Goal: Information Seeking & Learning: Learn about a topic

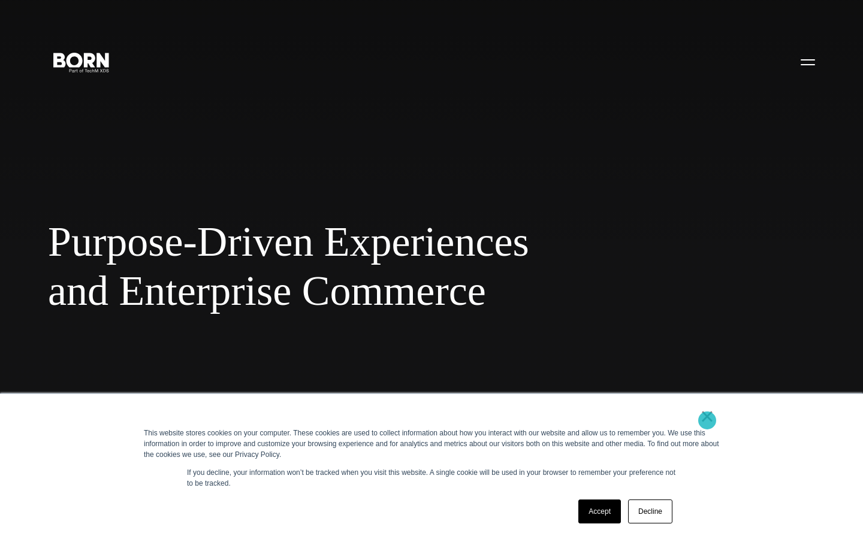
click at [707, 420] on link "×" at bounding box center [707, 416] width 14 height 11
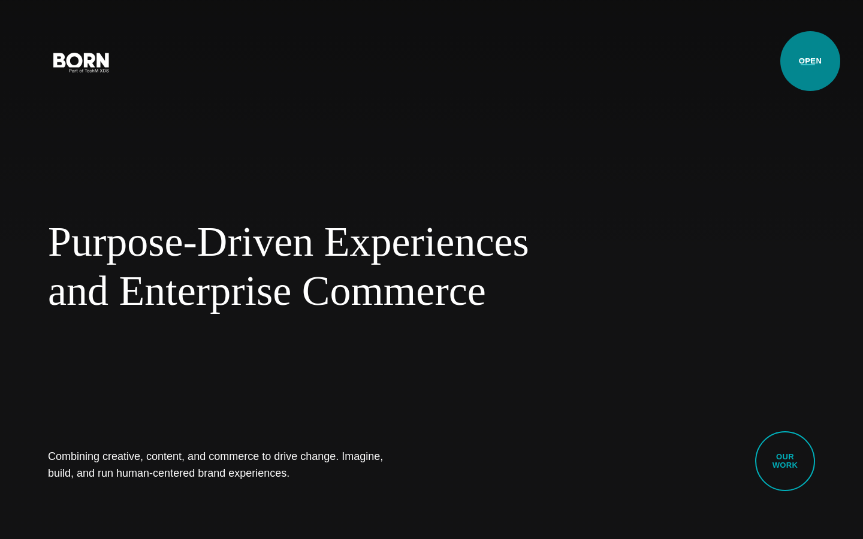
click at [809, 61] on button "Primary Menu" at bounding box center [807, 61] width 29 height 25
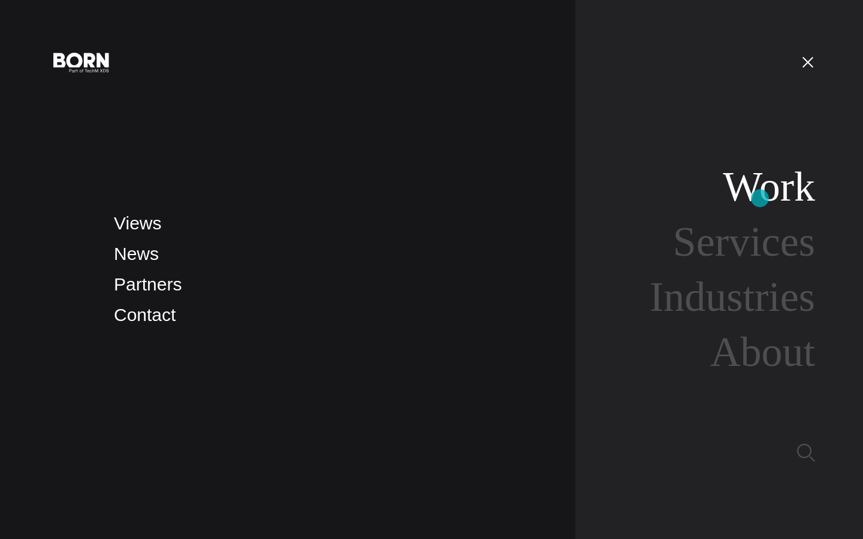
click at [759, 198] on link "Work" at bounding box center [768, 187] width 92 height 46
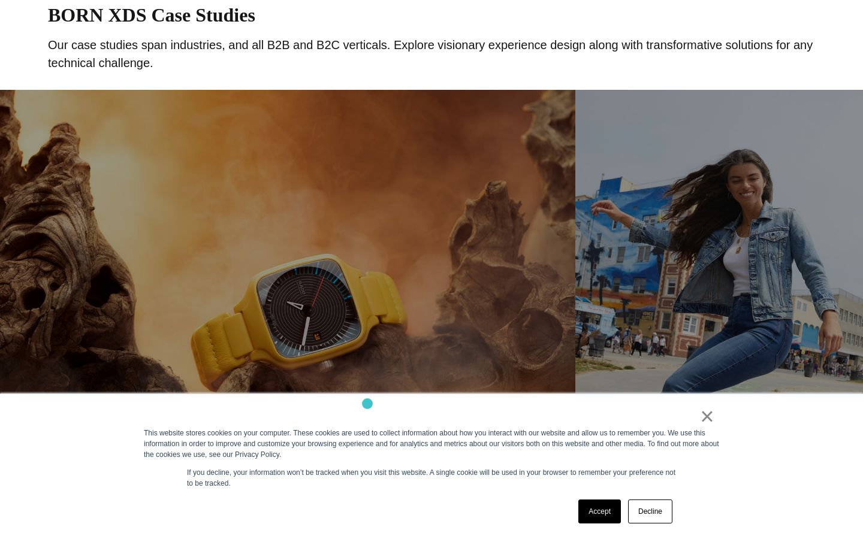
scroll to position [828, 0]
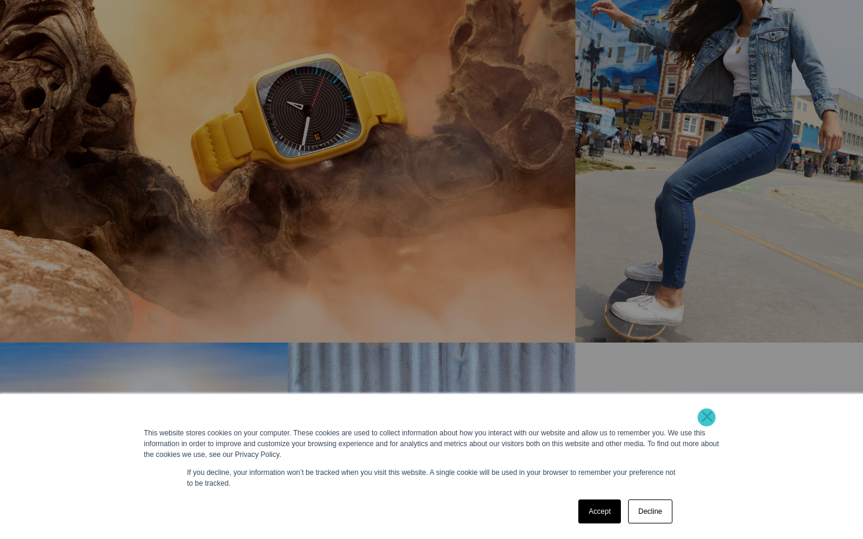
click at [706, 417] on link "×" at bounding box center [707, 416] width 14 height 11
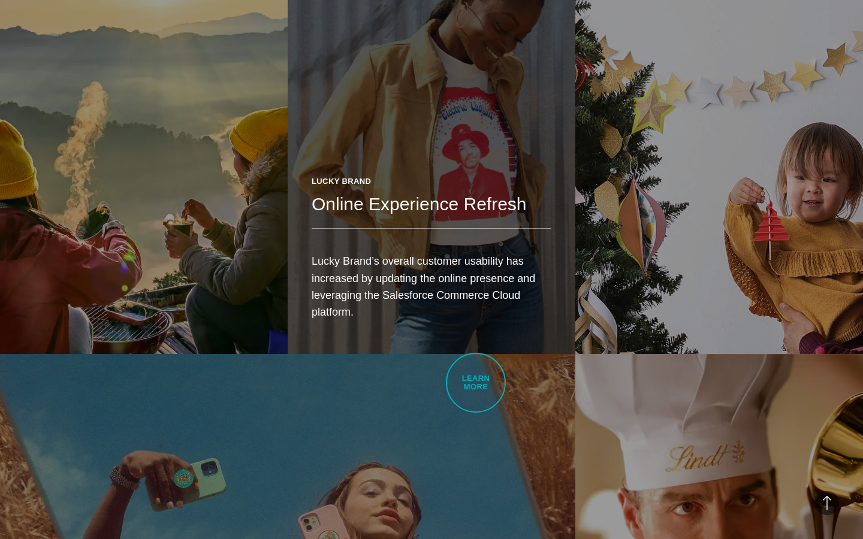
scroll to position [1270, 0]
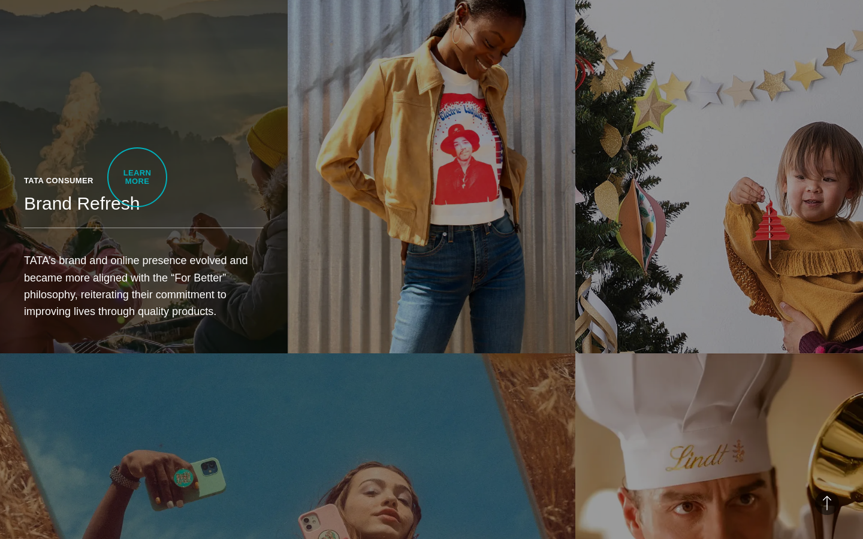
click at [137, 177] on div "Tata Consumer" at bounding box center [144, 181] width 240 height 12
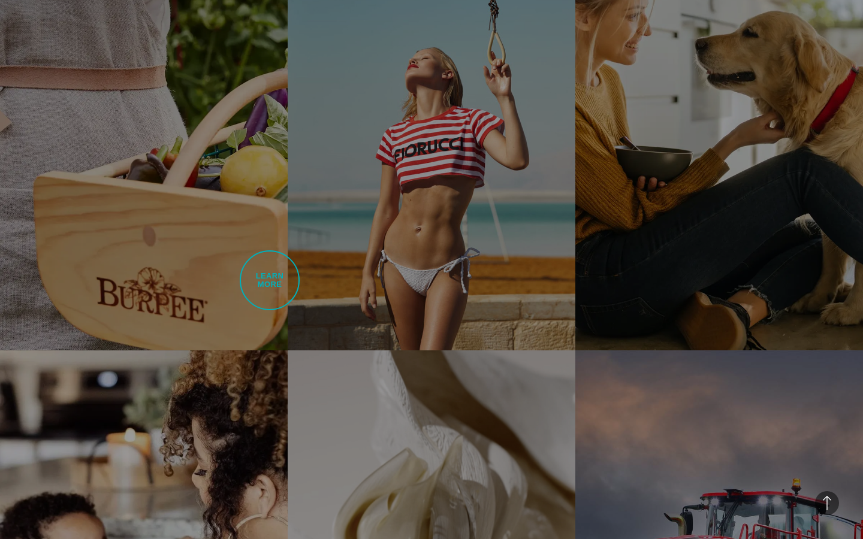
scroll to position [2178, 0]
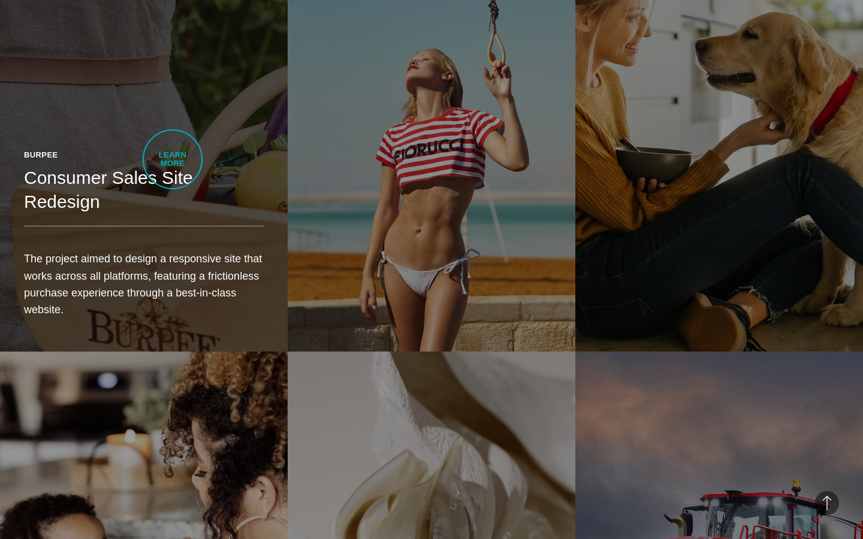
click at [173, 159] on div "Burpee Consumer Sales Site Redesign The project aimed to design a responsive si…" at bounding box center [144, 238] width 288 height 226
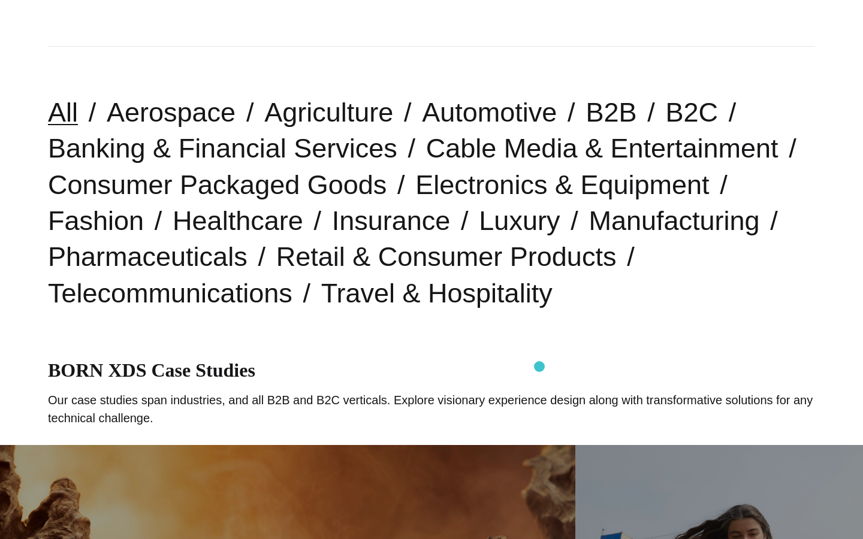
scroll to position [274, 0]
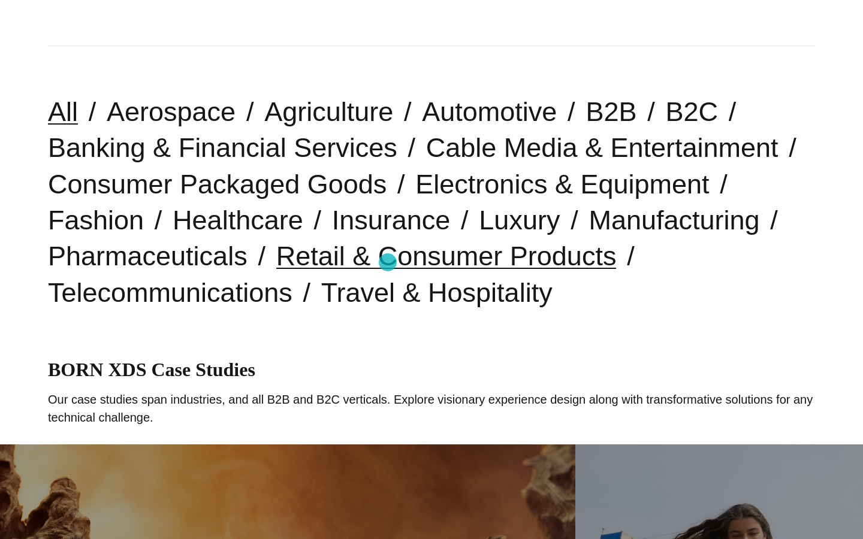
click at [388, 262] on link "Retail & Consumer Products" at bounding box center [446, 256] width 340 height 31
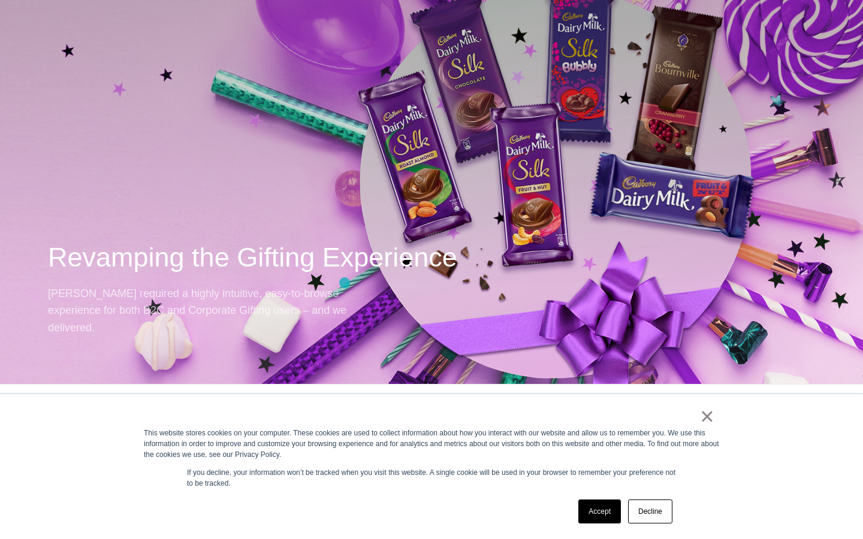
scroll to position [11217, 0]
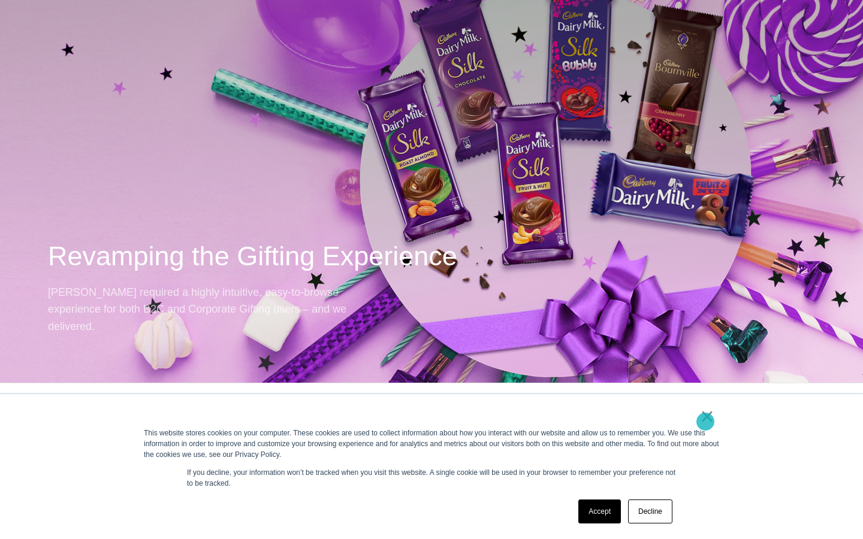
click at [705, 422] on link "×" at bounding box center [707, 416] width 14 height 11
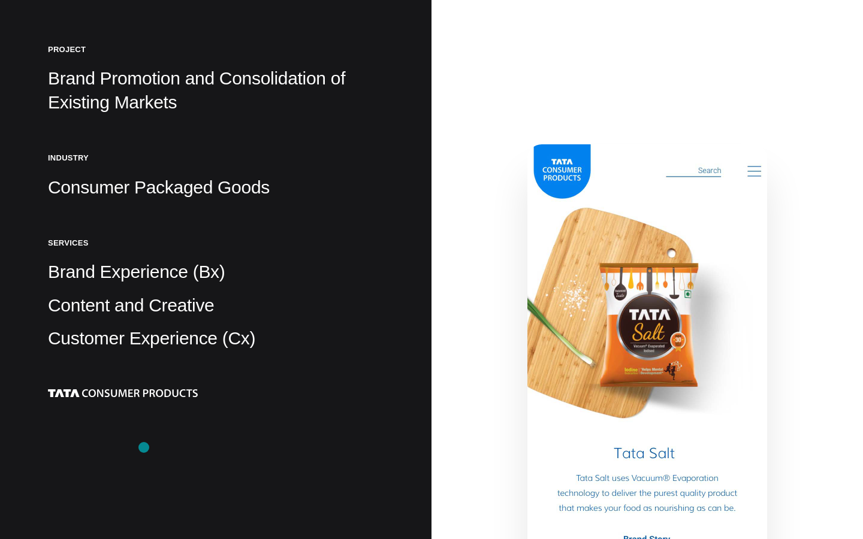
scroll to position [298, 0]
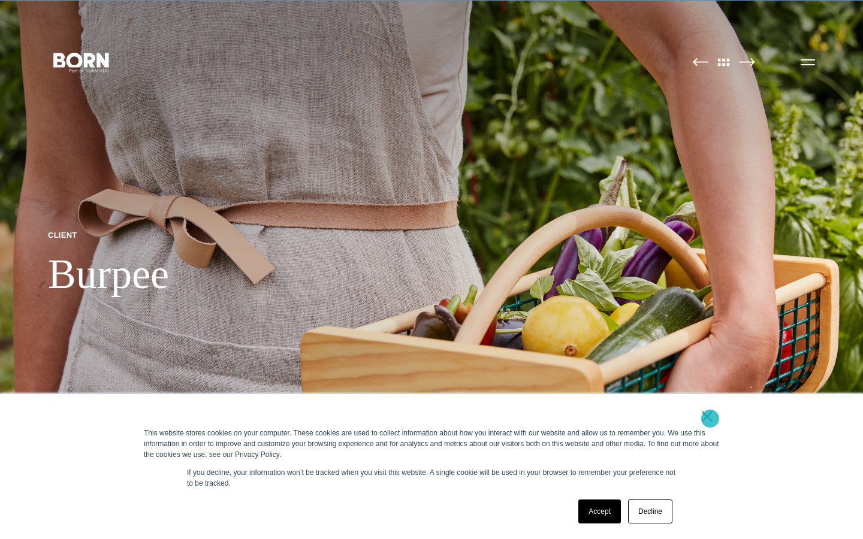
click at [709, 419] on link "×" at bounding box center [707, 416] width 14 height 11
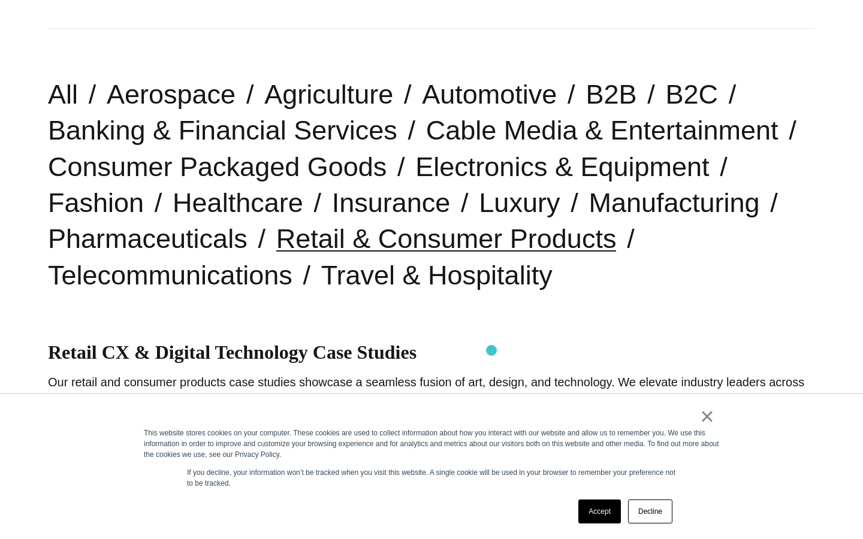
scroll to position [294, 0]
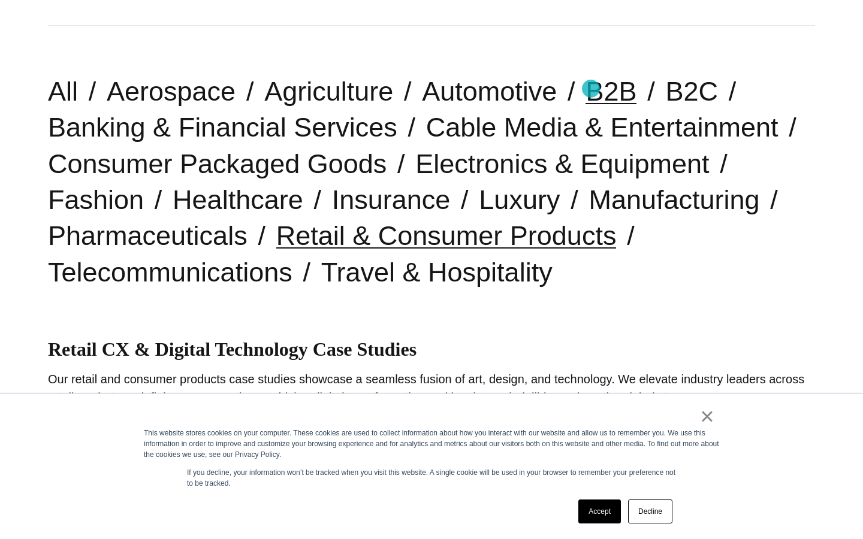
click at [591, 89] on link "B2B" at bounding box center [610, 91] width 51 height 31
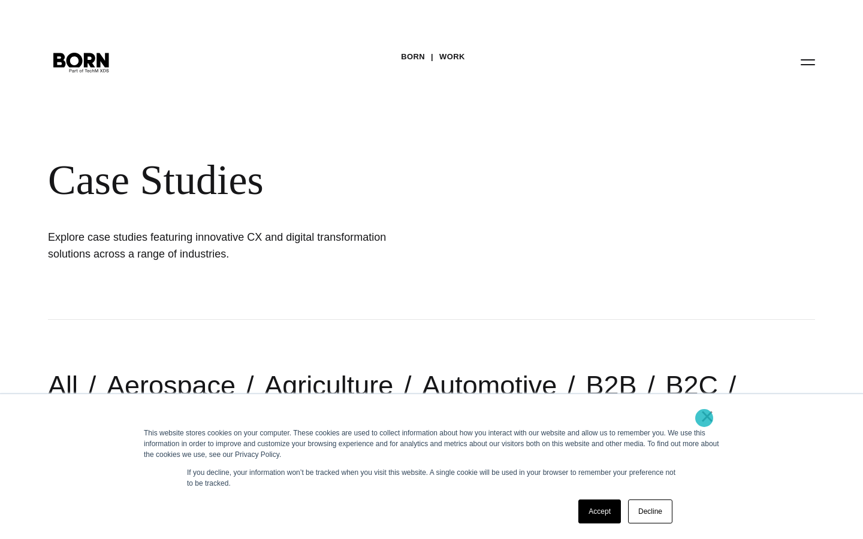
click at [704, 418] on link "×" at bounding box center [707, 416] width 14 height 11
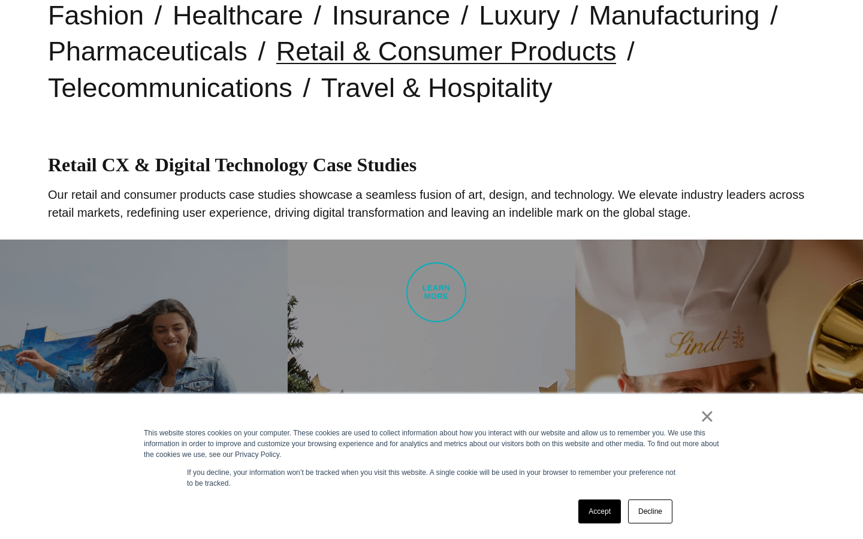
scroll to position [480, 0]
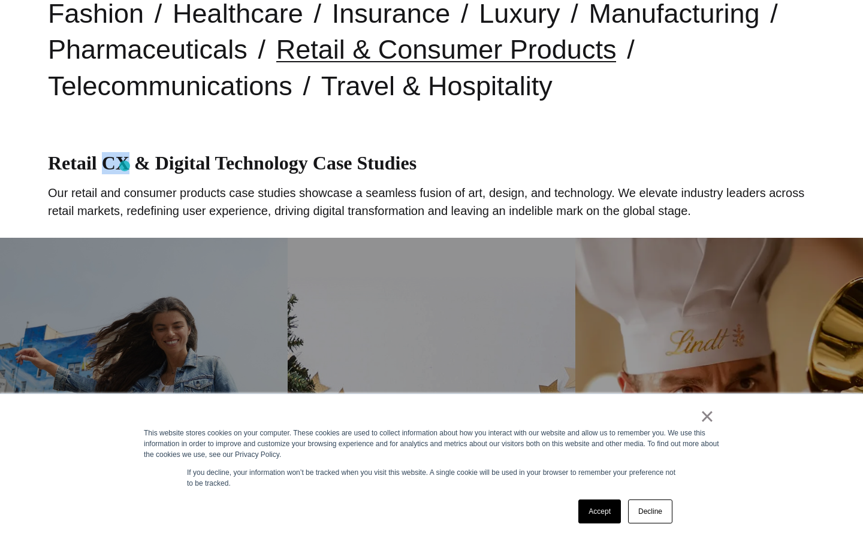
drag, startPoint x: 102, startPoint y: 167, endPoint x: 125, endPoint y: 166, distance: 22.8
click at [125, 166] on h1 "Retail CX & Digital Technology Case Studies" at bounding box center [431, 163] width 767 height 22
click at [706, 420] on link "×" at bounding box center [707, 416] width 14 height 11
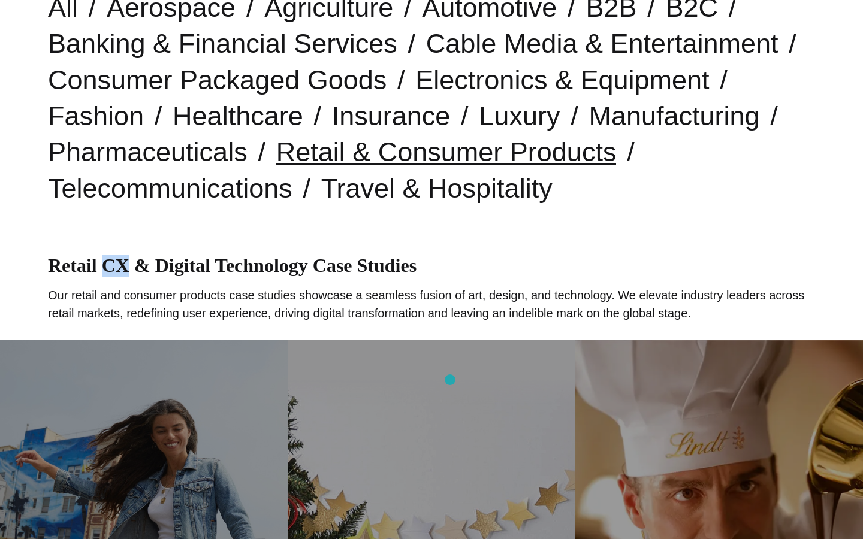
scroll to position [0, 0]
